Goal: Information Seeking & Learning: Learn about a topic

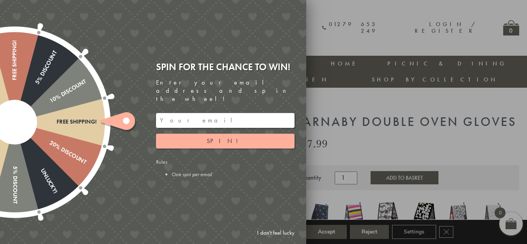
click at [508, 7] on div at bounding box center [263, 122] width 527 height 244
drag, startPoint x: 338, startPoint y: 231, endPoint x: 323, endPoint y: 226, distance: 15.1
click at [336, 230] on div at bounding box center [263, 122] width 527 height 244
click at [322, 231] on div at bounding box center [263, 122] width 527 height 244
click at [286, 233] on link "I don't feel lucky" at bounding box center [275, 233] width 45 height 14
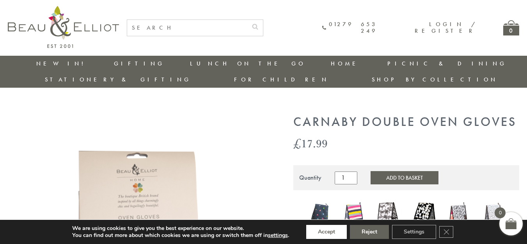
click at [313, 232] on button "Accept" at bounding box center [326, 232] width 41 height 14
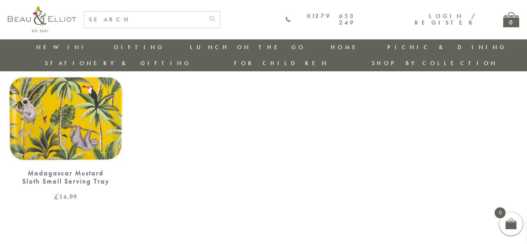
scroll to position [1031, 0]
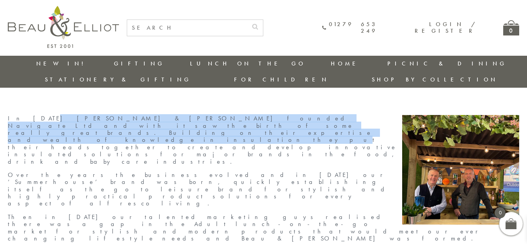
drag, startPoint x: 28, startPoint y: 103, endPoint x: 90, endPoint y: 108, distance: 61.9
click at [90, 115] on p "In [DATE] [PERSON_NAME] & [PERSON_NAME] founded Navigate Ltd and with it saw th…" at bounding box center [264, 140] width 512 height 50
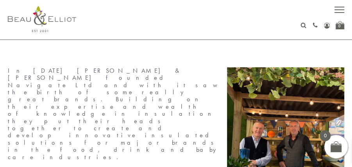
click at [110, 94] on p "In [DATE] [PERSON_NAME] & [PERSON_NAME] founded Navigate Ltd and with it saw th…" at bounding box center [176, 113] width 336 height 93
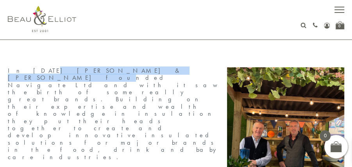
drag, startPoint x: 29, startPoint y: 71, endPoint x: 118, endPoint y: 71, distance: 89.4
click at [118, 71] on p "In [DATE] [PERSON_NAME] & [PERSON_NAME] founded Navigate Ltd and with it saw th…" at bounding box center [176, 113] width 336 height 93
copy p "[PERSON_NAME] & [PERSON_NAME] founded"
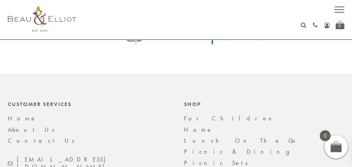
scroll to position [600, 0]
